Goal: Information Seeking & Learning: Find specific fact

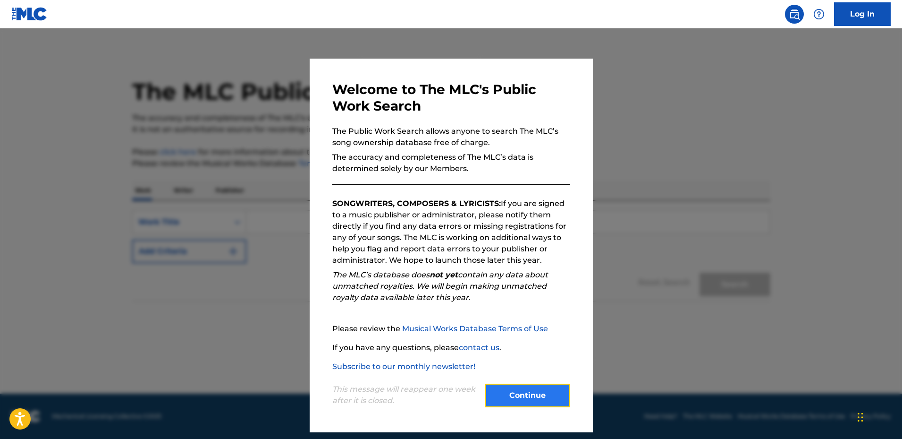
click at [525, 394] on button "Continue" at bounding box center [527, 395] width 85 height 24
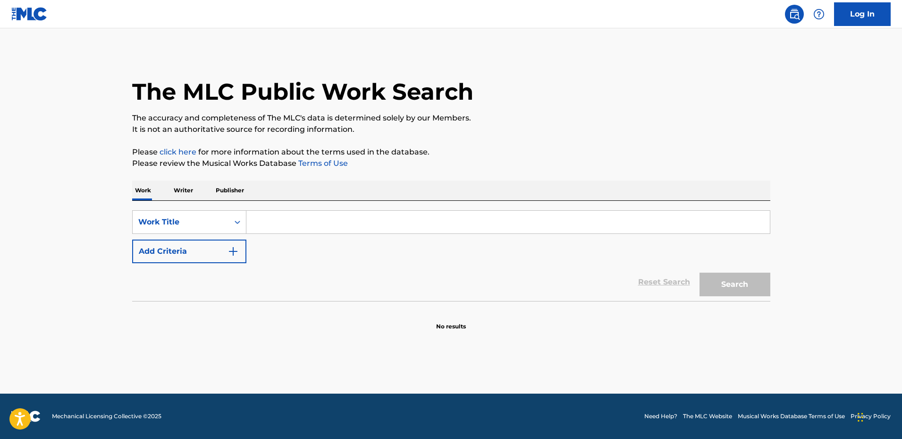
click at [275, 224] on input "Search Form" at bounding box center [508, 222] width 524 height 23
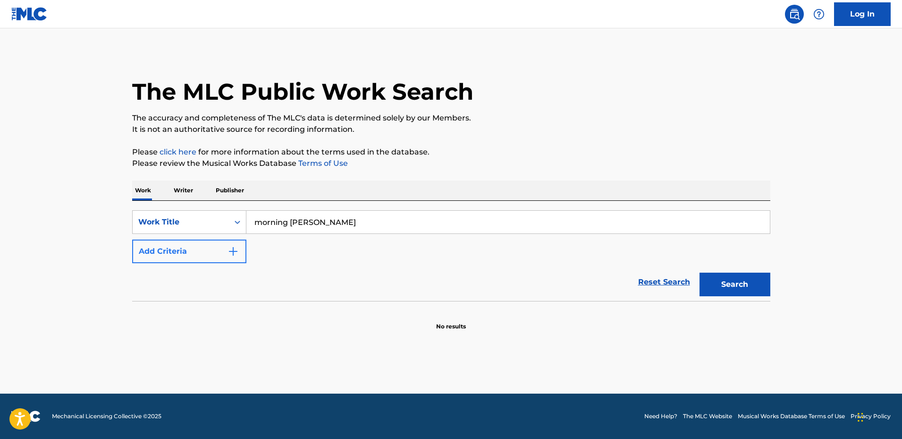
type input "morning [PERSON_NAME]"
click at [215, 254] on button "Add Criteria" at bounding box center [189, 251] width 114 height 24
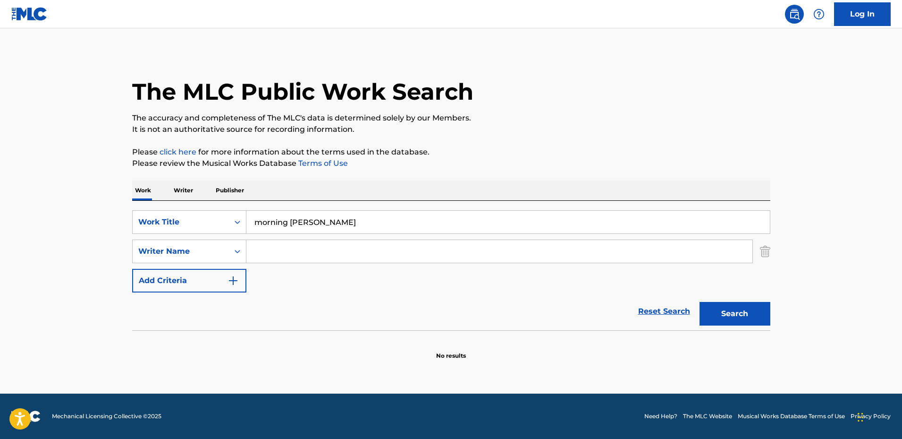
drag, startPoint x: 274, startPoint y: 252, endPoint x: 276, endPoint y: 247, distance: 4.9
click at [276, 248] on input "Search Form" at bounding box center [499, 251] width 506 height 23
click at [700, 302] on button "Search" at bounding box center [735, 314] width 71 height 24
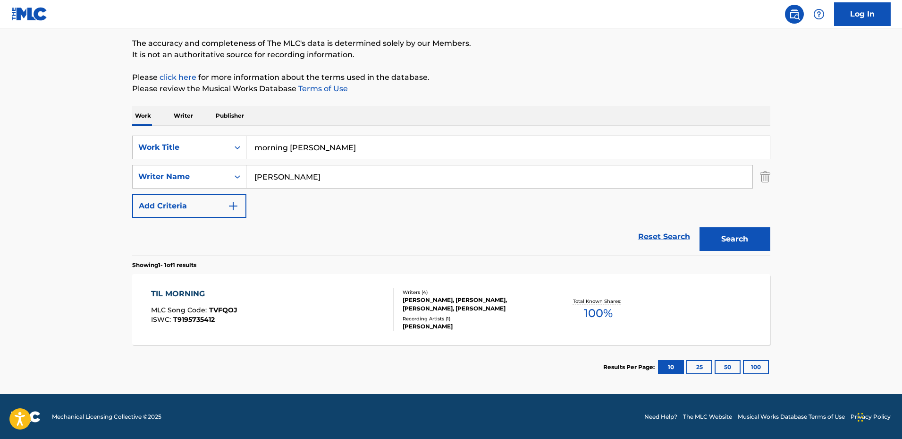
scroll to position [75, 0]
drag, startPoint x: 287, startPoint y: 174, endPoint x: 121, endPoint y: 162, distance: 165.7
click at [121, 163] on div "The MLC Public Work Search The accuracy and completeness of The MLC's data is d…" at bounding box center [451, 183] width 661 height 412
type input "[PERSON_NAME]"
click at [700, 227] on button "Search" at bounding box center [735, 239] width 71 height 24
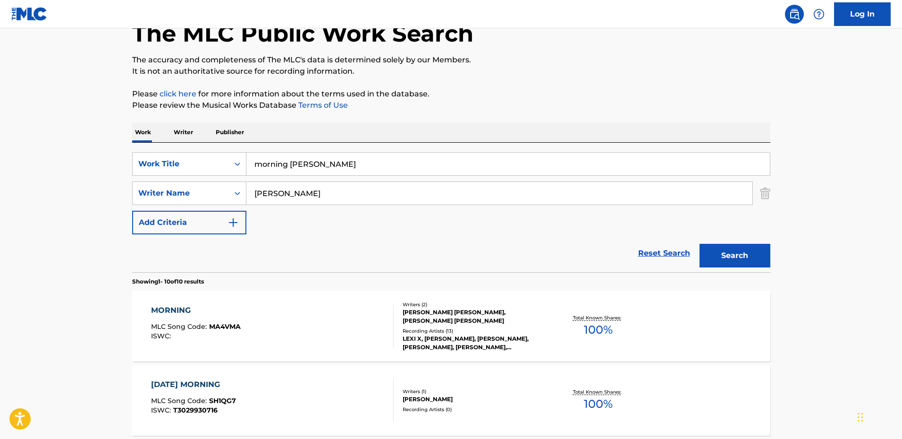
scroll to position [0, 0]
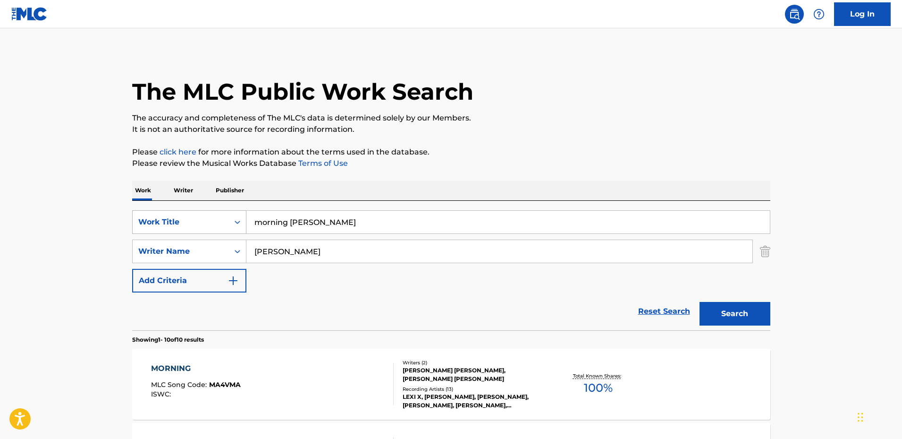
drag, startPoint x: 322, startPoint y: 228, endPoint x: 187, endPoint y: 213, distance: 135.8
click at [186, 225] on div "SearchWithCriteriaaaeb5245-c0ab-4889-9305-eead96c0bf9b Work Title morning sun" at bounding box center [451, 222] width 638 height 24
type input "f"
type input "dance with you"
click at [700, 302] on button "Search" at bounding box center [735, 314] width 71 height 24
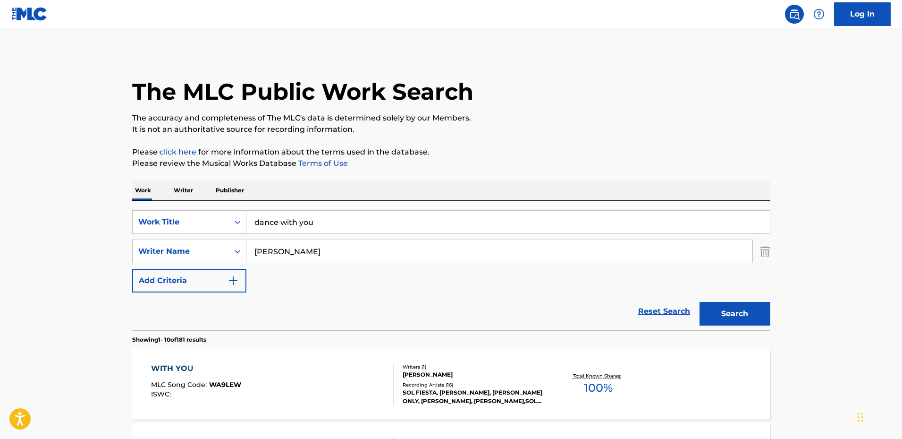
click at [304, 248] on input "[PERSON_NAME]" at bounding box center [499, 251] width 506 height 23
type input "[PERSON_NAME]"
click at [700, 302] on button "Search" at bounding box center [735, 314] width 71 height 24
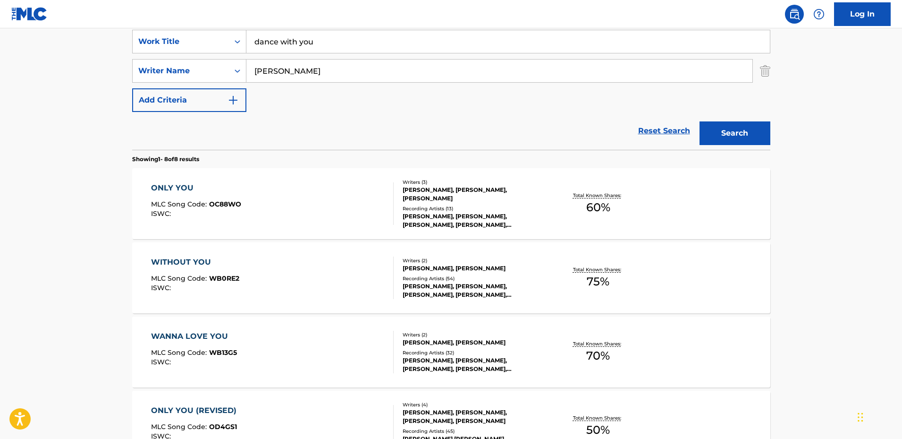
click at [208, 188] on div "ONLY YOU" at bounding box center [196, 187] width 90 height 11
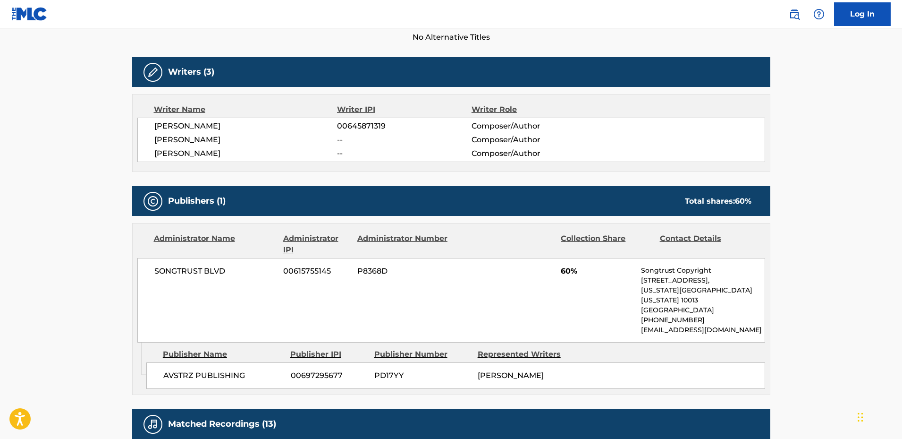
scroll to position [377, 0]
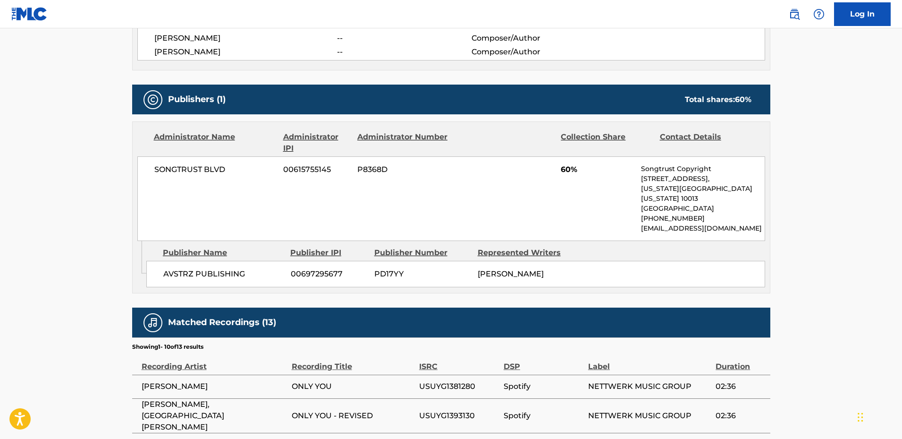
scroll to position [180, 0]
